Goal: Check status: Check status

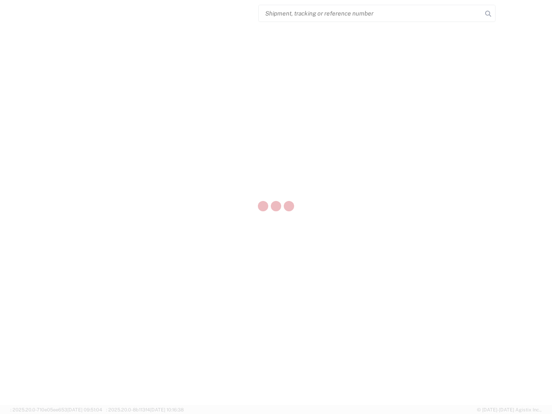
select select "US"
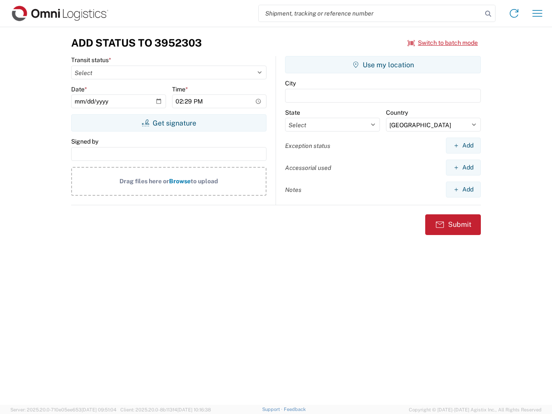
click at [370, 13] on input "search" at bounding box center [370, 13] width 223 height 16
click at [488, 14] on icon at bounding box center [488, 14] width 12 height 12
click at [514, 13] on icon at bounding box center [514, 13] width 14 height 14
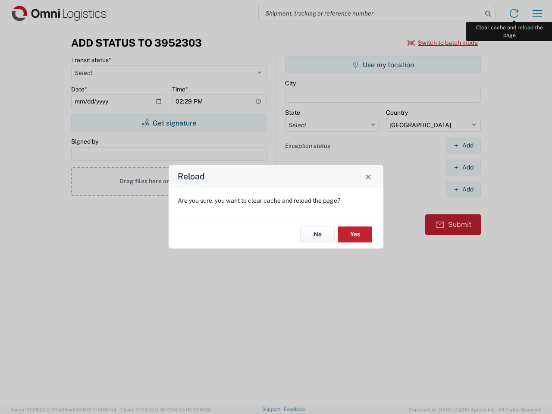
click at [537, 13] on div "Reload Are you sure, you want to clear cache and reload the page? No Yes" at bounding box center [276, 207] width 552 height 414
click at [443, 43] on div "Reload Are you sure, you want to clear cache and reload the page? No Yes" at bounding box center [276, 207] width 552 height 414
click at [168, 123] on div "Reload Are you sure, you want to clear cache and reload the page? No Yes" at bounding box center [276, 207] width 552 height 414
click at [383, 65] on div "Reload Are you sure, you want to clear cache and reload the page? No Yes" at bounding box center [276, 207] width 552 height 414
click at [463, 145] on div "Reload Are you sure, you want to clear cache and reload the page? No Yes" at bounding box center [276, 207] width 552 height 414
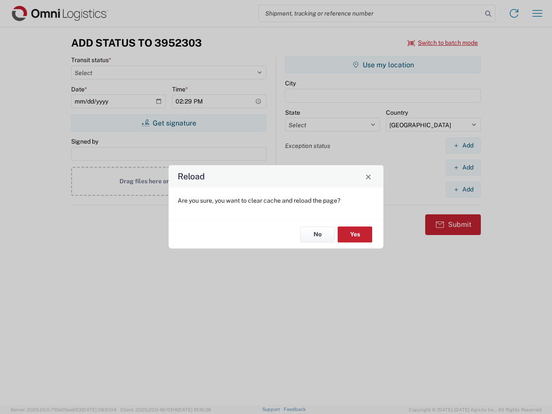
click at [463, 167] on div "Reload Are you sure, you want to clear cache and reload the page? No Yes" at bounding box center [276, 207] width 552 height 414
click at [463, 189] on div "Reload Are you sure, you want to clear cache and reload the page? No Yes" at bounding box center [276, 207] width 552 height 414
